Goal: Transaction & Acquisition: Purchase product/service

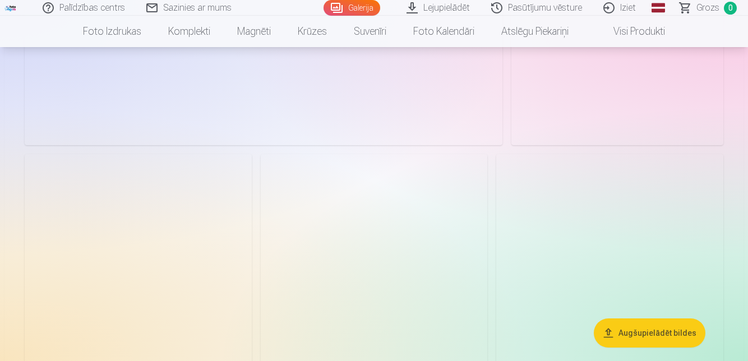
scroll to position [4990, 0]
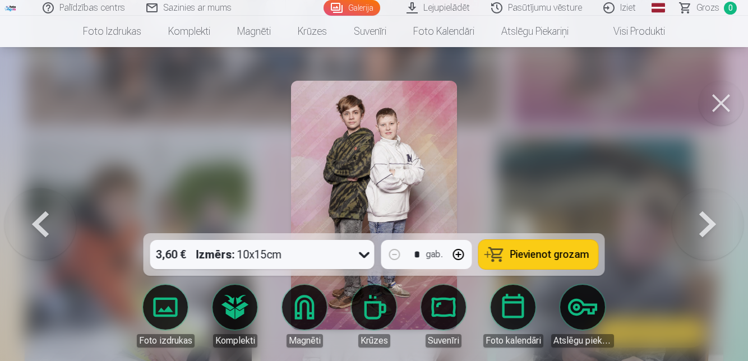
click at [565, 253] on span "Pievienot grozam" at bounding box center [549, 255] width 79 height 10
click at [722, 106] on button at bounding box center [721, 103] width 45 height 45
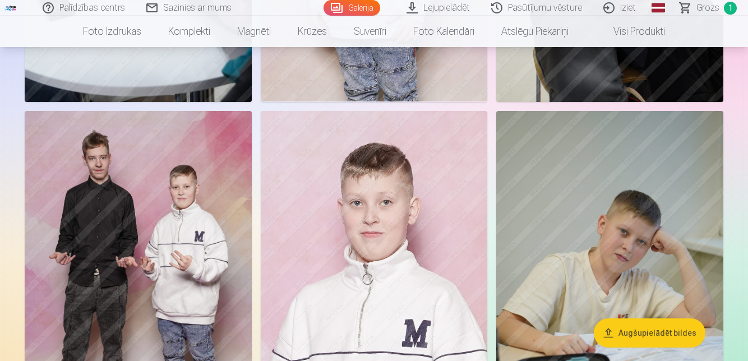
scroll to position [5367, 0]
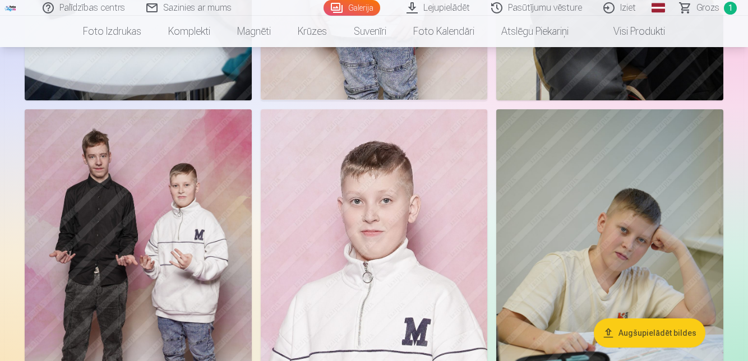
click at [196, 181] on img at bounding box center [138, 279] width 227 height 340
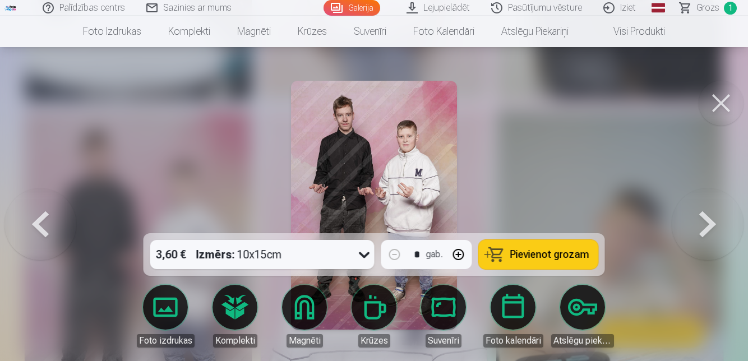
click at [555, 260] on span "Pievienot grozam" at bounding box center [549, 255] width 79 height 10
click at [718, 105] on button at bounding box center [721, 103] width 45 height 45
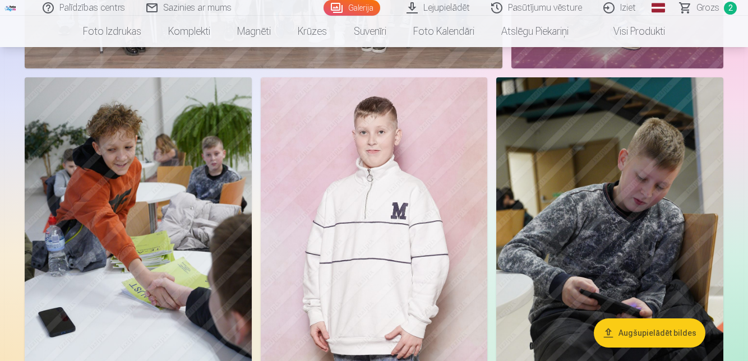
scroll to position [5049, 0]
click at [636, 234] on img at bounding box center [609, 247] width 227 height 340
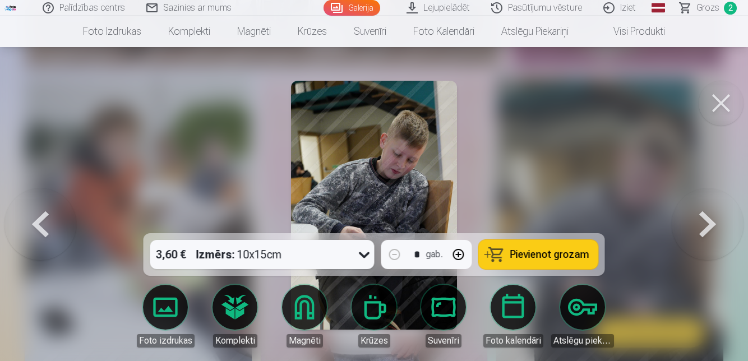
click at [575, 260] on span "Pievienot grozam" at bounding box center [549, 255] width 79 height 10
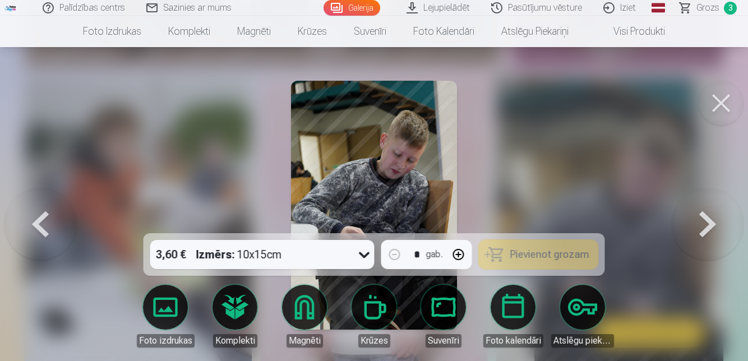
click at [721, 104] on button at bounding box center [721, 103] width 45 height 45
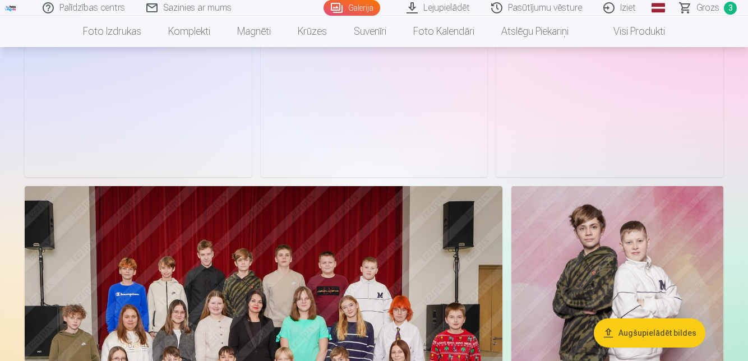
scroll to position [4609, 0]
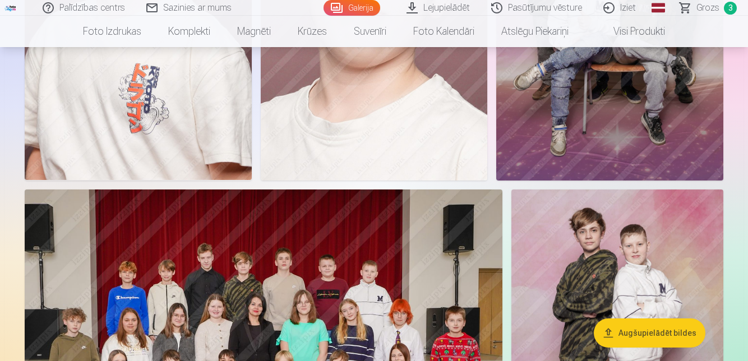
click at [452, 253] on img at bounding box center [264, 349] width 478 height 318
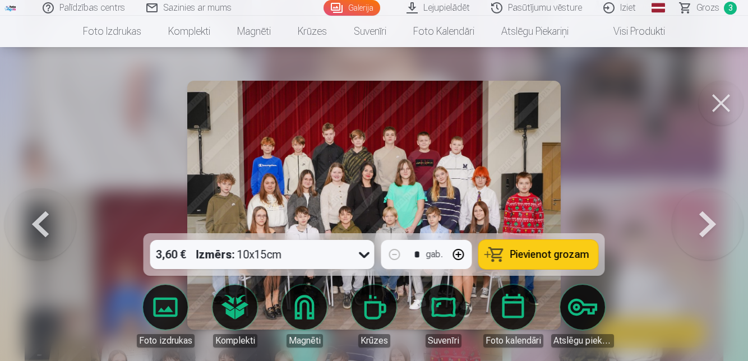
click at [588, 260] on span "Pievienot grozam" at bounding box center [549, 255] width 79 height 10
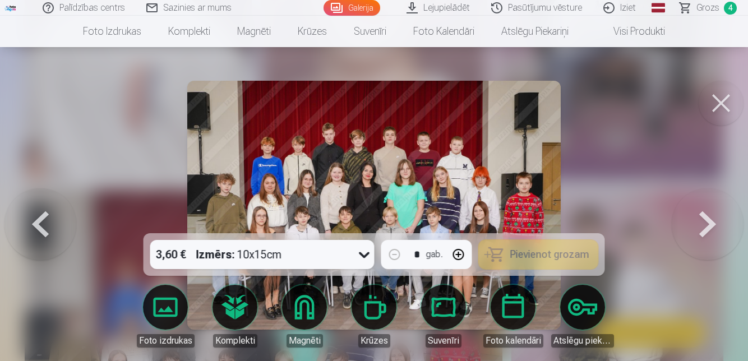
click at [721, 103] on button at bounding box center [721, 103] width 45 height 45
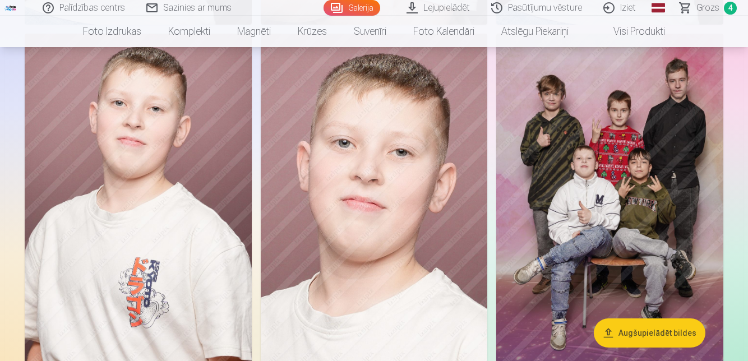
scroll to position [4404, 0]
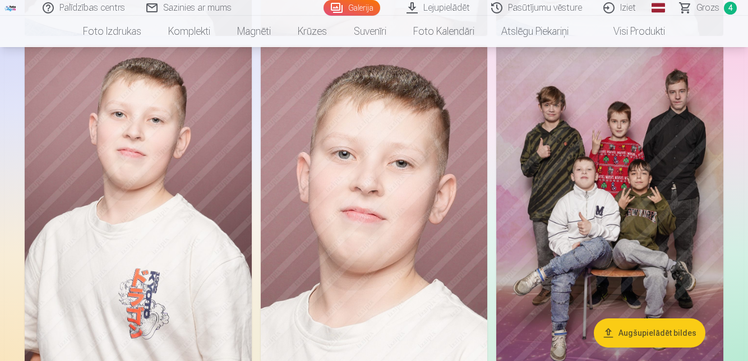
click at [649, 127] on img at bounding box center [609, 215] width 227 height 340
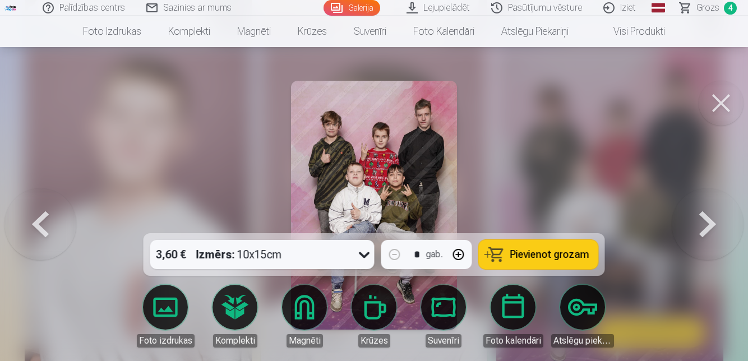
click at [589, 257] on span "Pievienot grozam" at bounding box center [549, 255] width 79 height 10
click at [716, 102] on button at bounding box center [721, 103] width 45 height 45
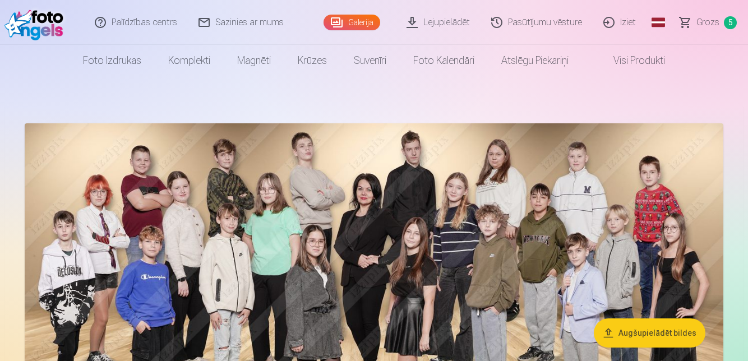
click at [155, 58] on link "Komplekti" at bounding box center [189, 60] width 69 height 31
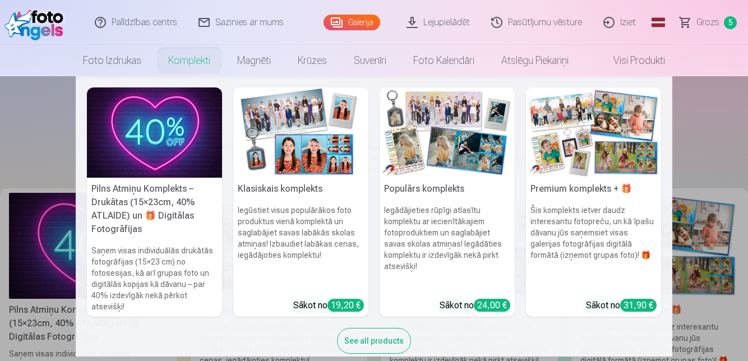
scroll to position [36, 0]
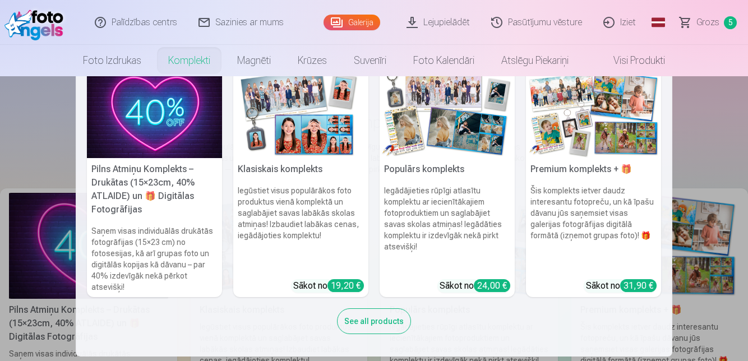
click at [328, 275] on h6 "Iegūstiet visus populārākos foto produktus vienā komplektā un saglabājiet savas…" at bounding box center [300, 228] width 135 height 94
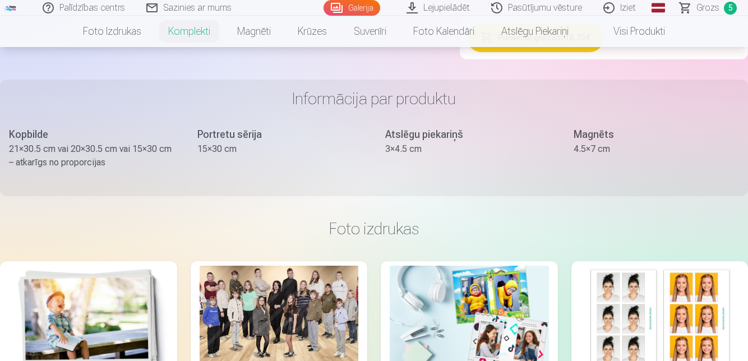
scroll to position [628, 0]
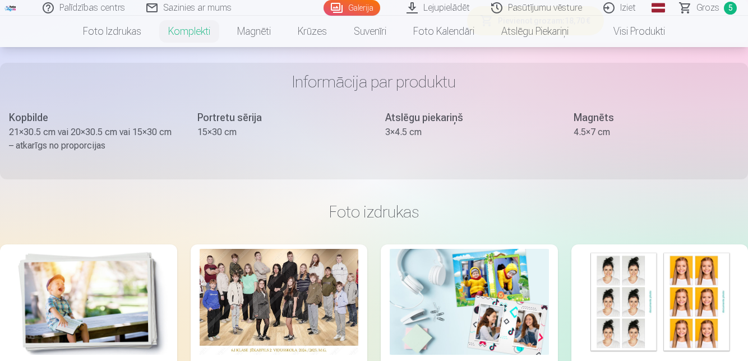
click at [568, 35] on button "Pievienot grozam : 18,70 €" at bounding box center [535, 20] width 137 height 29
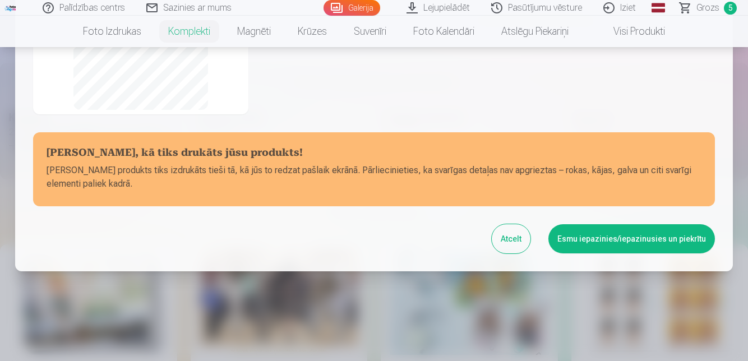
scroll to position [317, 0]
click at [548, 236] on button "Esmu iepazinies/iepazinusies un piekrītu" at bounding box center [631, 238] width 167 height 29
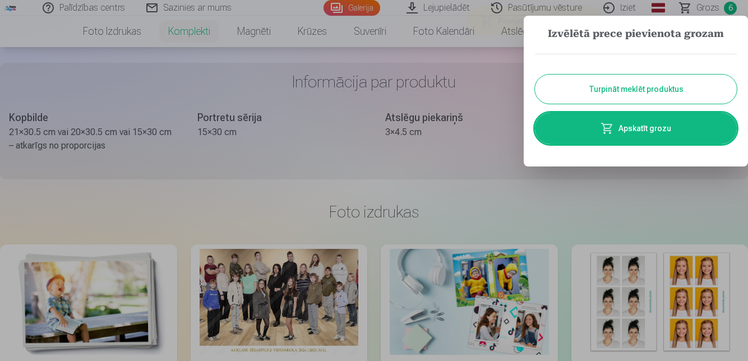
click at [588, 144] on link "Apskatīt grozu" at bounding box center [636, 128] width 202 height 31
